Goal: Navigation & Orientation: Find specific page/section

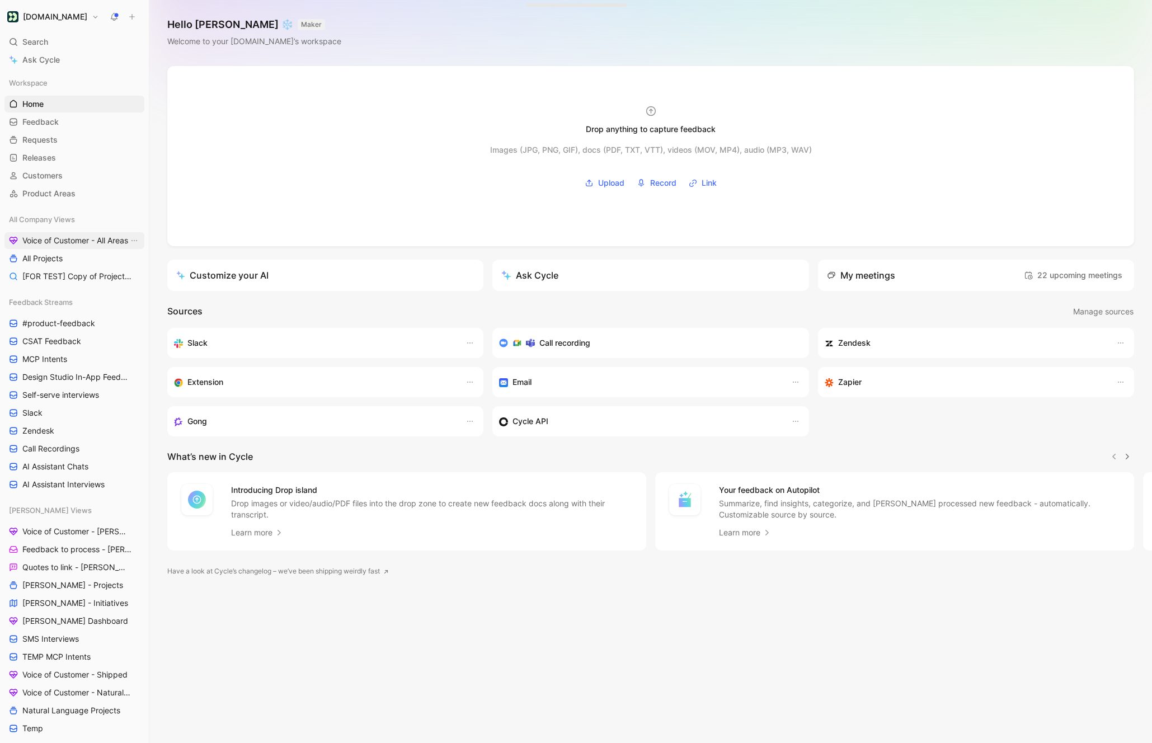
click at [58, 240] on span "Voice of Customer - All Areas" at bounding box center [75, 240] width 106 height 11
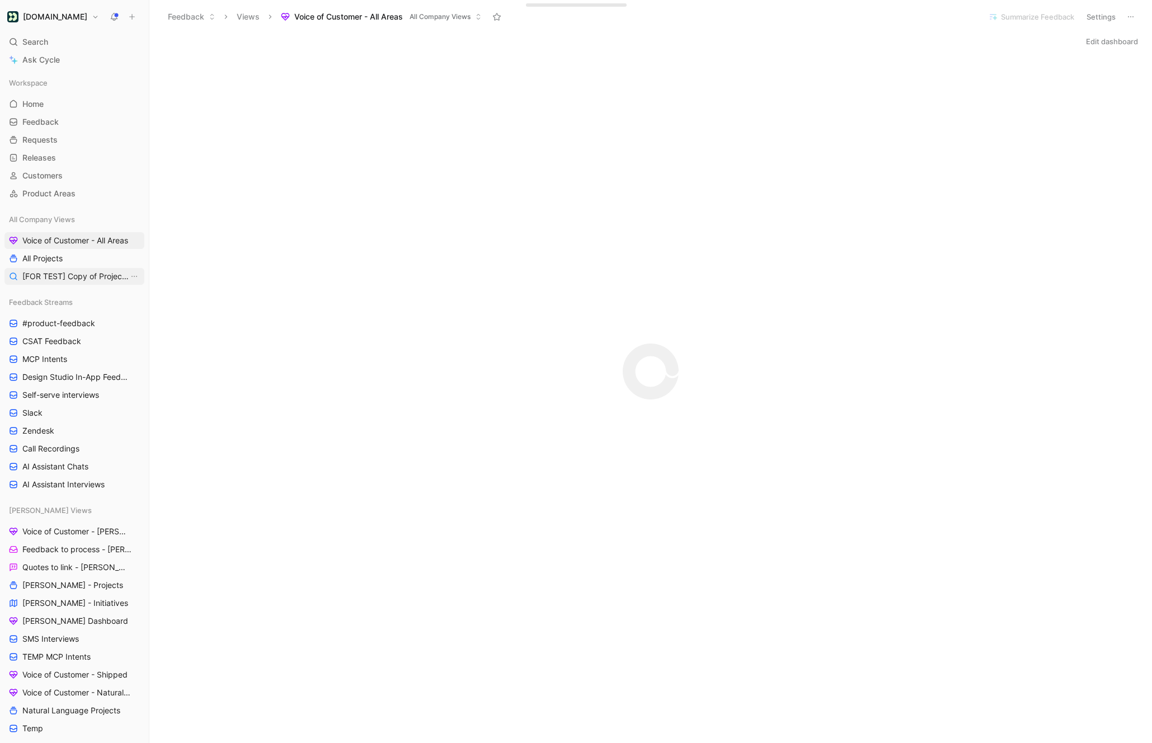
click at [72, 275] on span "[FOR TEST] Copy of Projects for Discovery" at bounding box center [75, 276] width 106 height 11
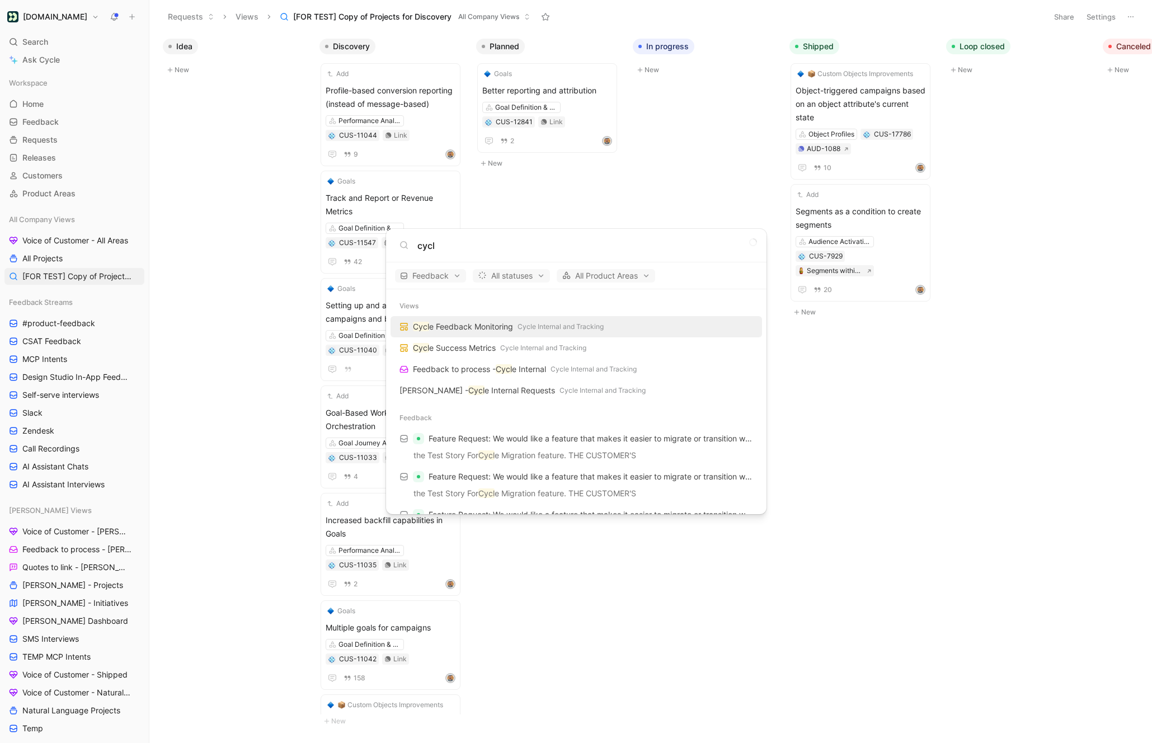
type input "cycl"
click at [1095, 26] on body "[DOMAIN_NAME] Search ⌘ K Ask Cycle Workspace Home G then H Feedback G then F Re…" at bounding box center [576, 371] width 1152 height 743
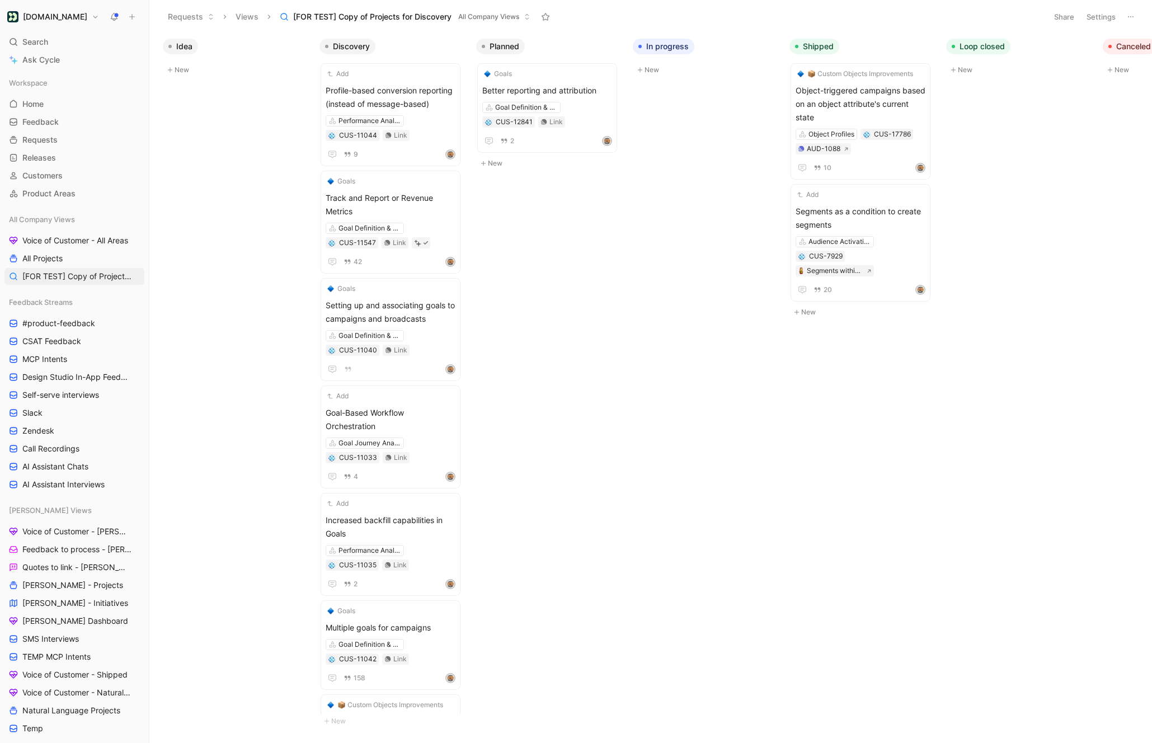
click at [1099, 21] on button "Settings" at bounding box center [1101, 17] width 39 height 16
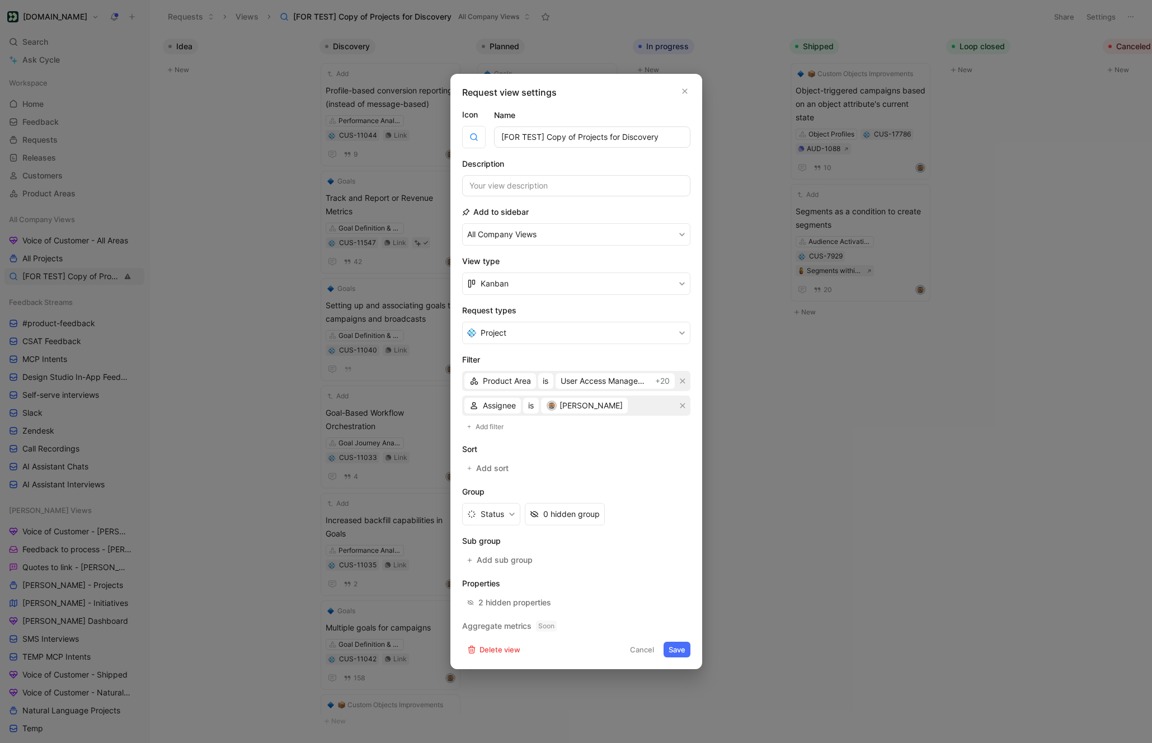
click at [629, 649] on button "Cancel" at bounding box center [642, 650] width 34 height 16
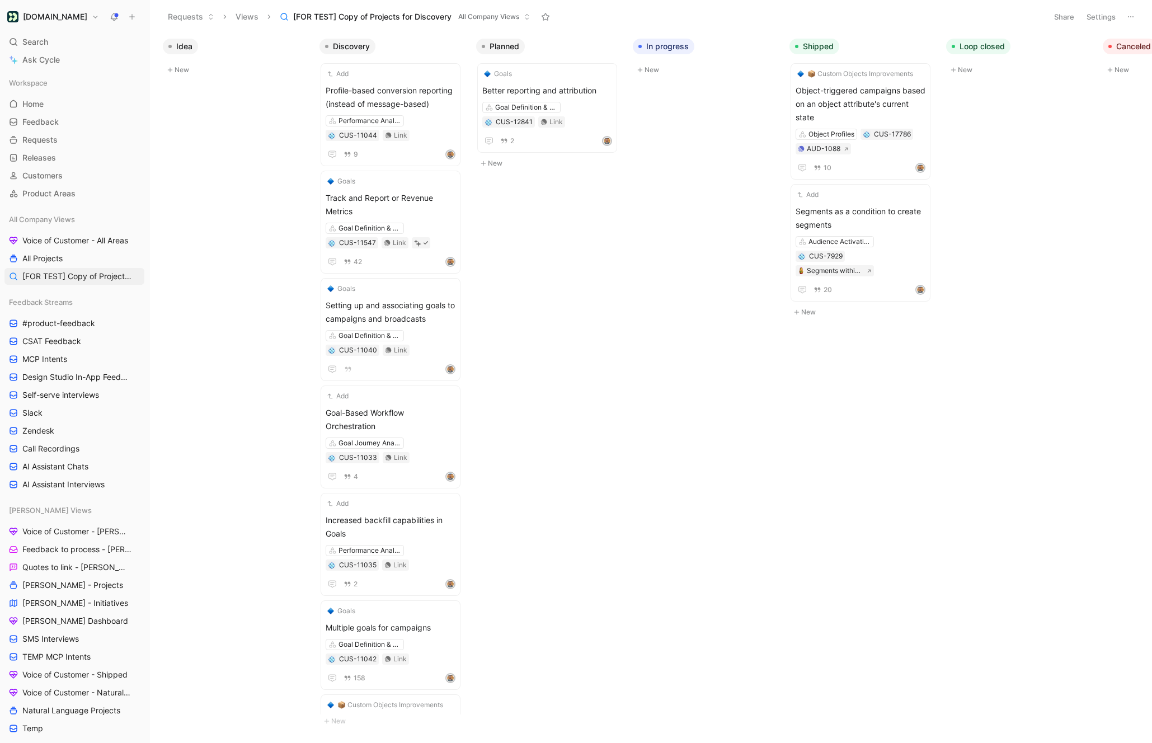
click at [1055, 15] on button "Share" at bounding box center [1064, 17] width 30 height 16
click at [1019, 16] on html "[DOMAIN_NAME] Search ⌘ K Ask Cycle Workspace Home G then H Feedback G then F Re…" at bounding box center [576, 371] width 1152 height 743
click at [1131, 13] on icon at bounding box center [1131, 16] width 9 height 9
click at [1100, 13] on button "Settings" at bounding box center [1101, 17] width 39 height 16
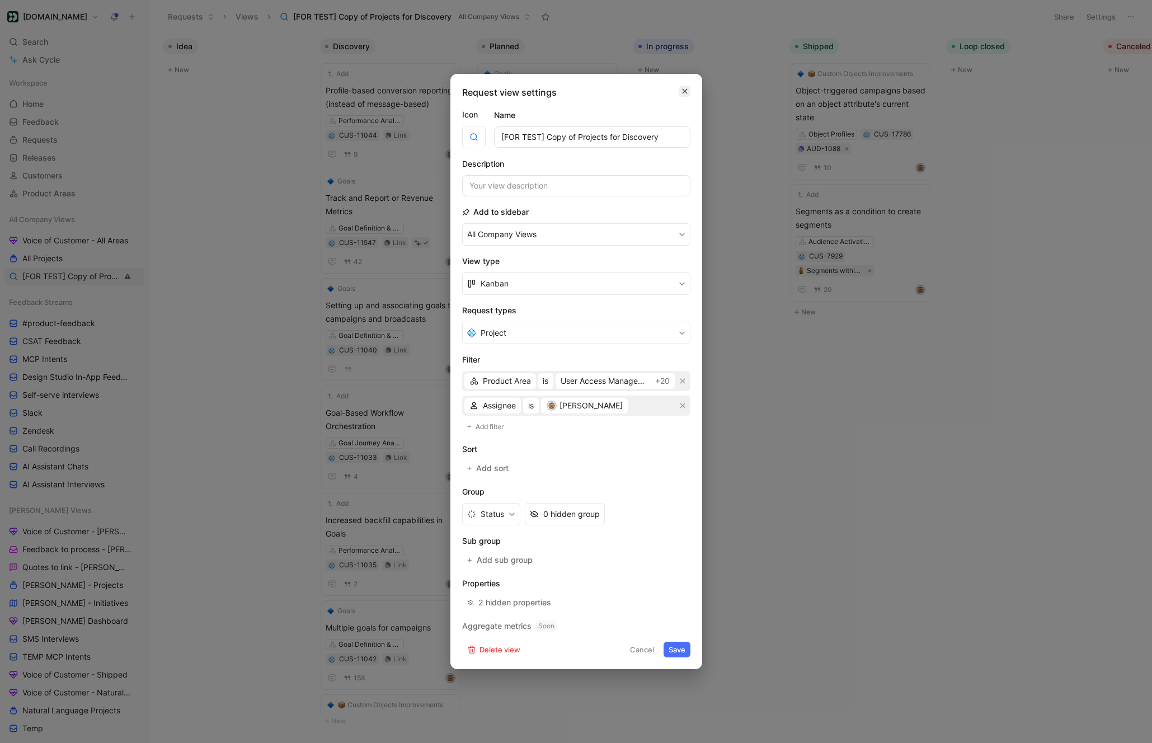
click at [687, 93] on icon "button" at bounding box center [685, 91] width 7 height 9
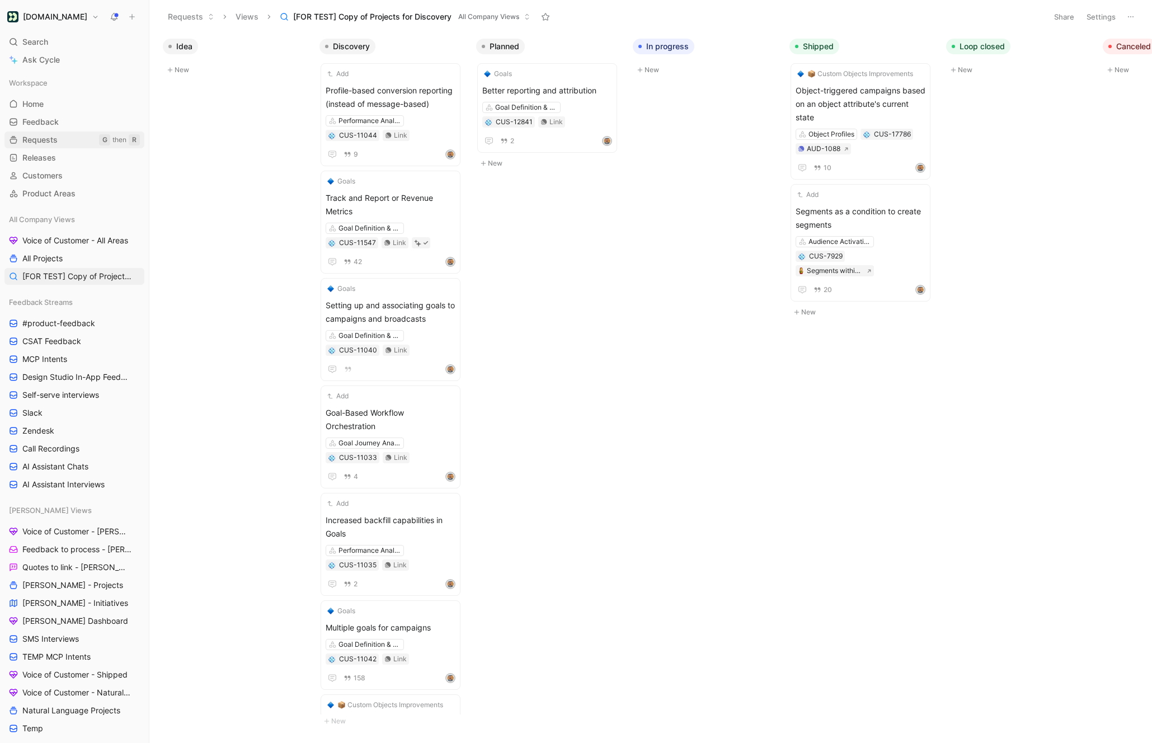
click at [54, 140] on span "Requests" at bounding box center [39, 139] width 35 height 11
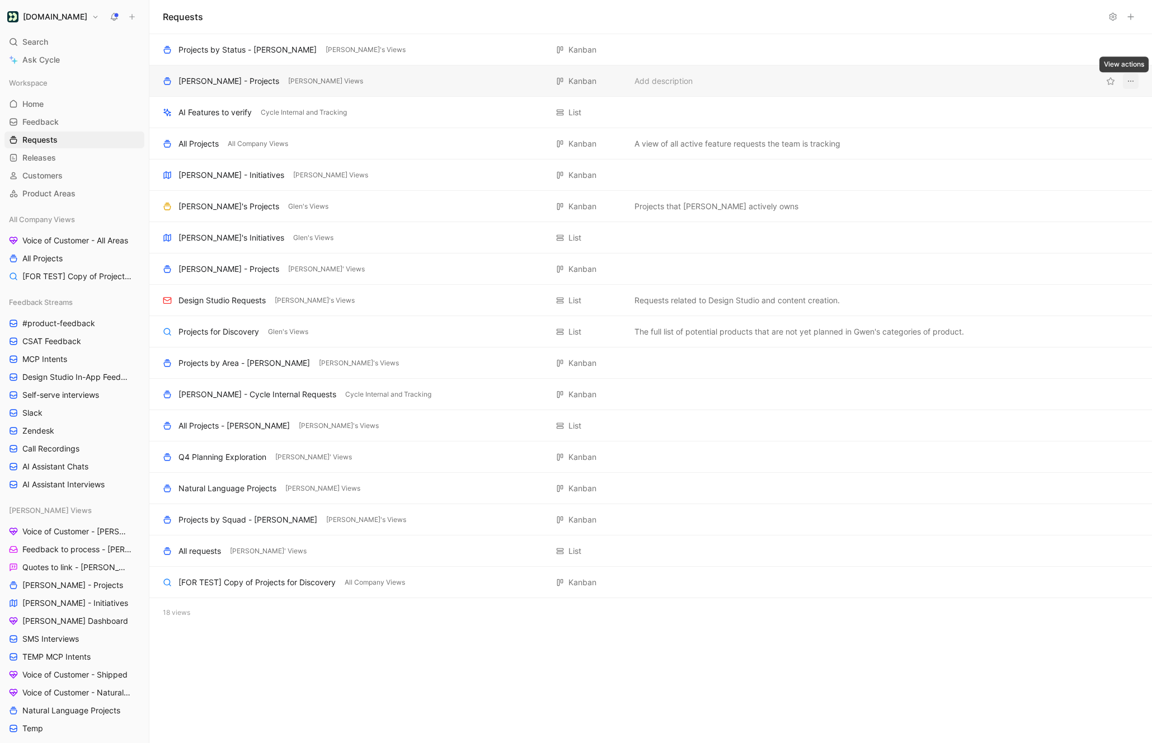
click at [1128, 79] on icon "View actions" at bounding box center [1131, 81] width 9 height 9
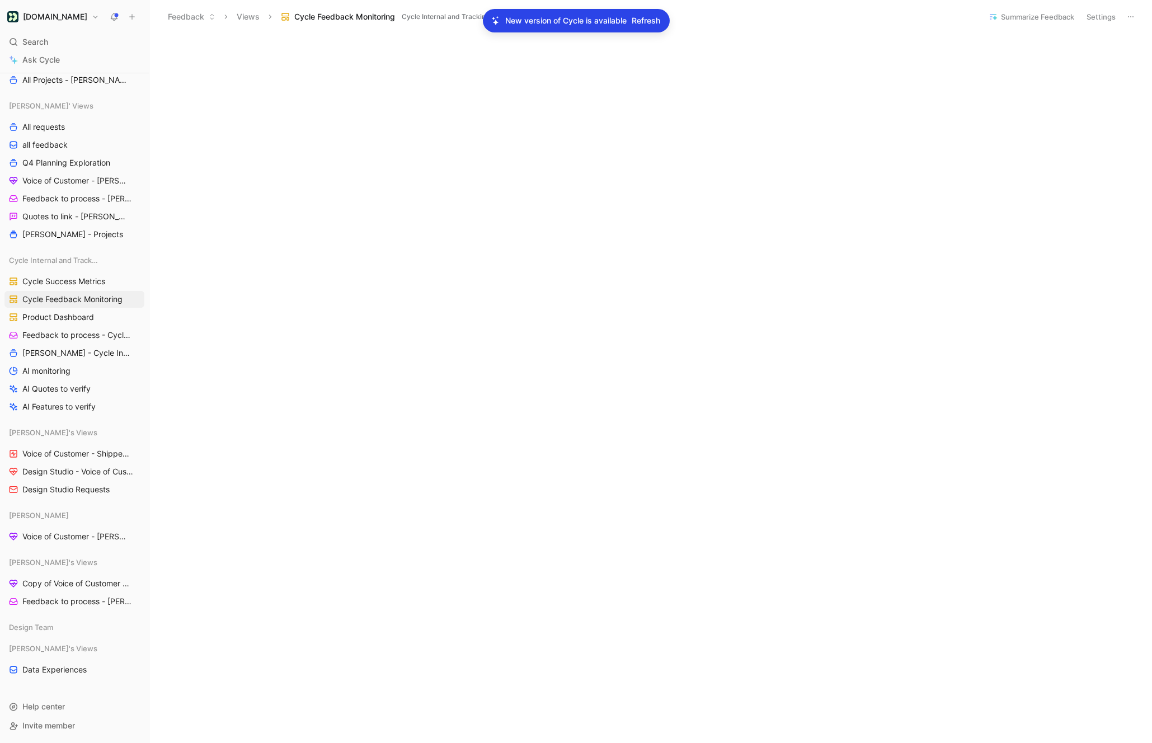
scroll to position [901, 0]
click at [633, 23] on span "Refresh" at bounding box center [646, 20] width 29 height 13
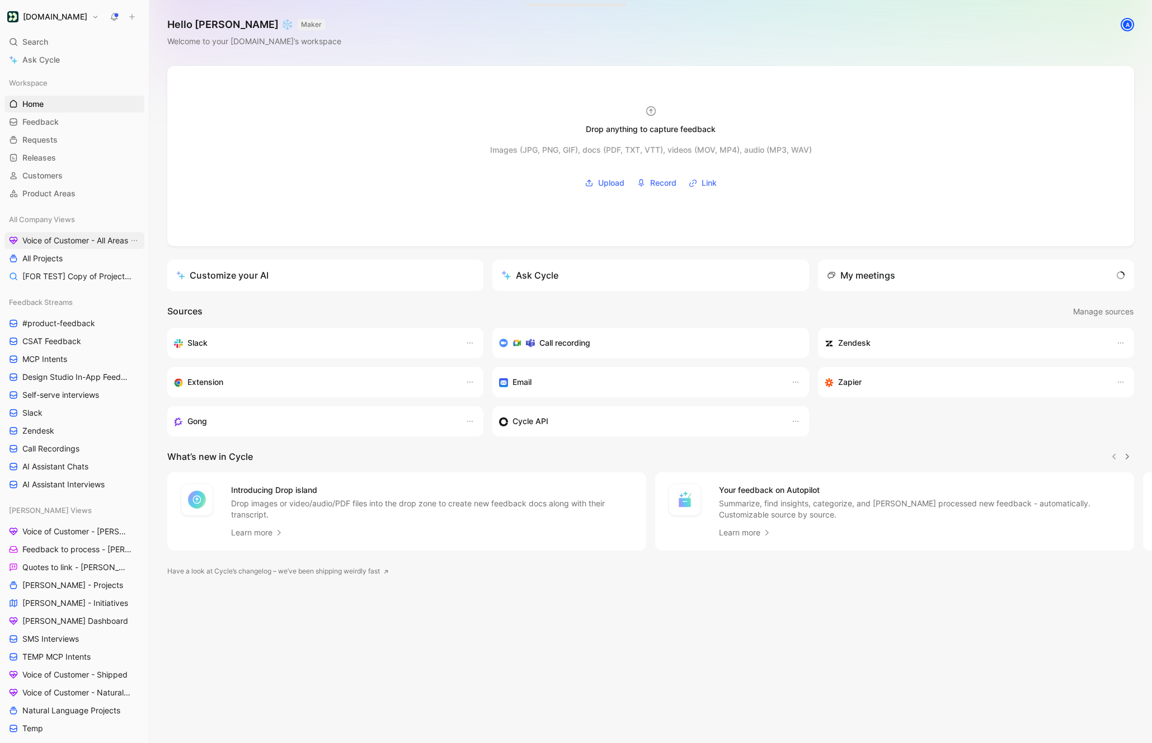
click at [68, 237] on span "Voice of Customer - All Areas" at bounding box center [75, 240] width 106 height 11
